Goal: Task Accomplishment & Management: Manage account settings

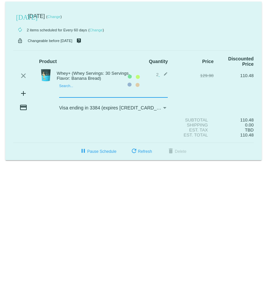
click at [50, 95] on mat-card "[DATE] [DATE] ( Change ) autorenew 2 items scheduled for Every 60 days ( Change…" at bounding box center [133, 81] width 256 height 159
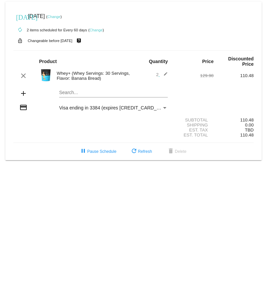
click at [47, 75] on img at bounding box center [45, 74] width 13 height 13
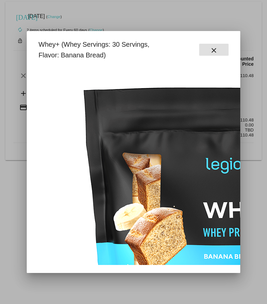
click at [215, 49] on mat-icon "close" at bounding box center [214, 50] width 8 height 8
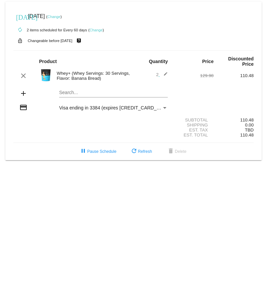
click at [168, 73] on mat-icon "edit" at bounding box center [164, 76] width 8 height 8
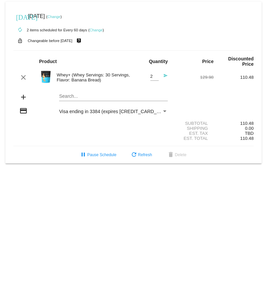
click at [103, 28] on link "Change" at bounding box center [95, 30] width 13 height 4
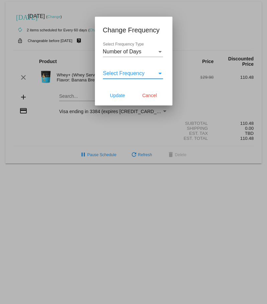
click at [157, 73] on div "Select Frequency" at bounding box center [133, 73] width 60 height 6
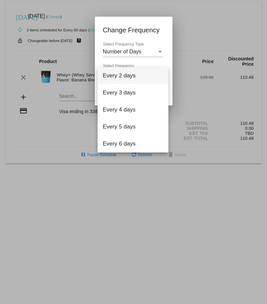
click at [158, 51] on div at bounding box center [133, 152] width 267 height 304
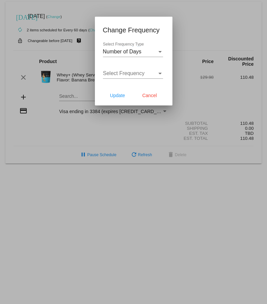
click at [158, 51] on div "Select Frequency Type" at bounding box center [159, 52] width 3 height 2
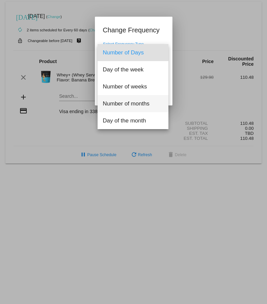
click at [137, 100] on span "Number of months" at bounding box center [133, 103] width 60 height 17
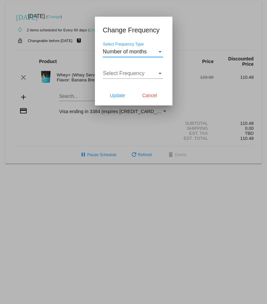
click at [135, 75] on span "Select Frequency" at bounding box center [124, 73] width 42 height 6
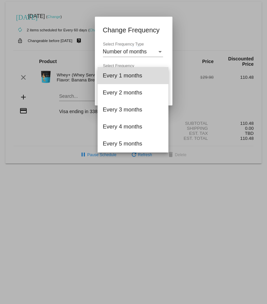
click at [135, 78] on span "Every 1 months" at bounding box center [133, 75] width 60 height 17
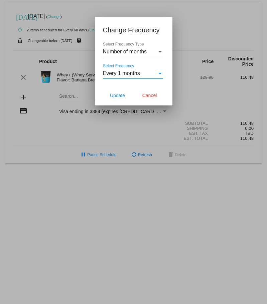
click at [153, 73] on div "Every 1 months" at bounding box center [130, 73] width 54 height 6
